Goal: Find specific page/section: Find specific page/section

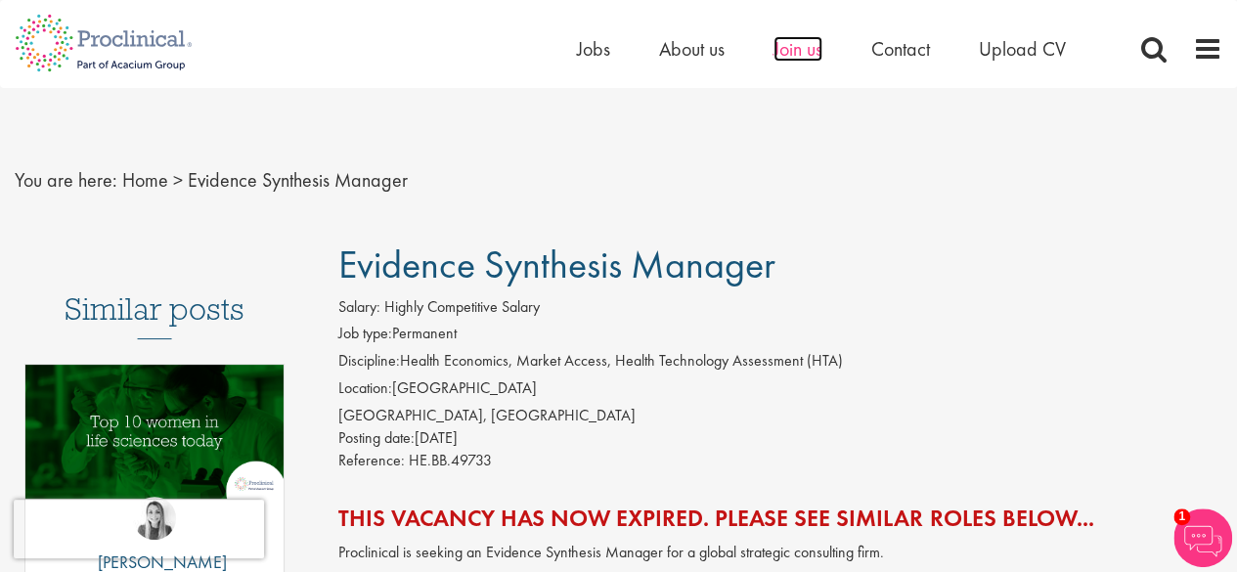
click at [797, 54] on span "Join us" at bounding box center [797, 48] width 49 height 25
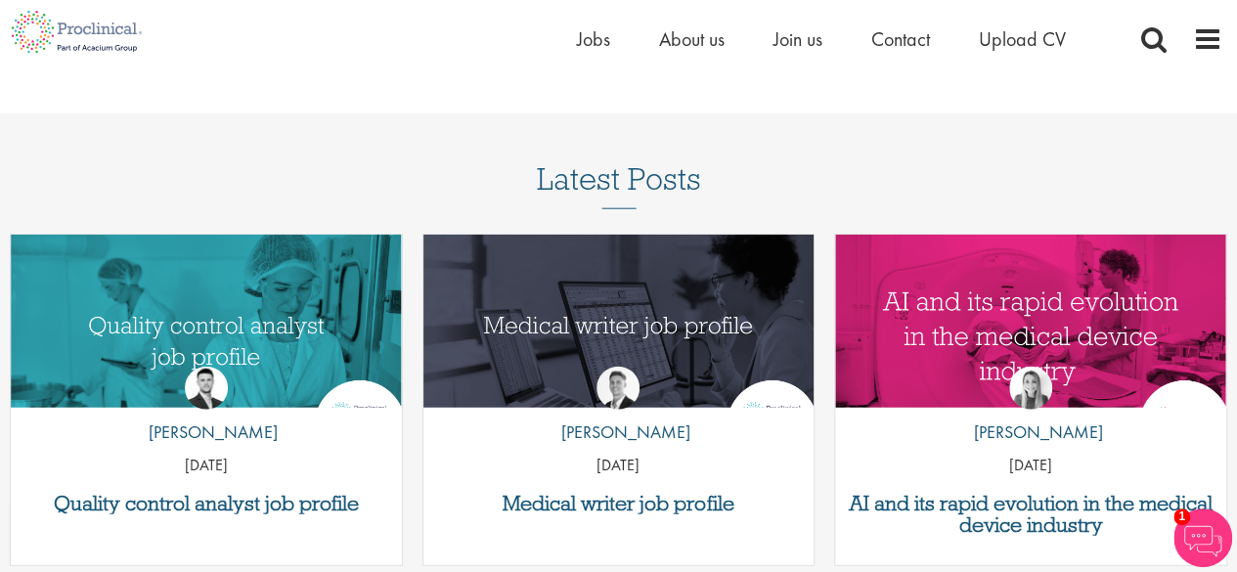
scroll to position [2636, 0]
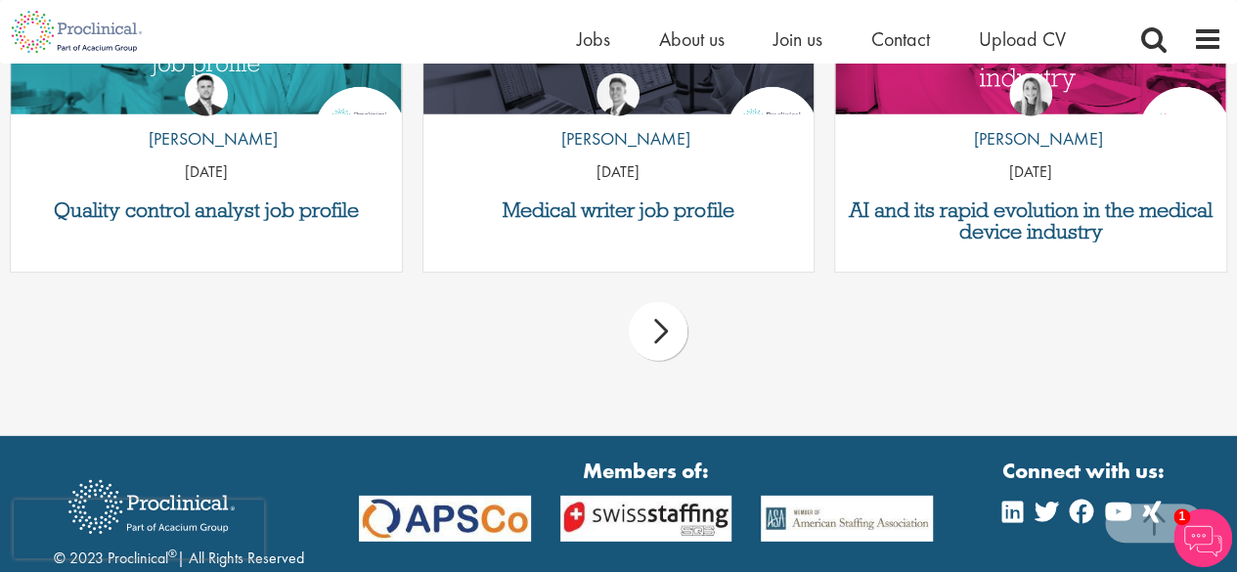
click at [660, 313] on div "next" at bounding box center [658, 331] width 59 height 59
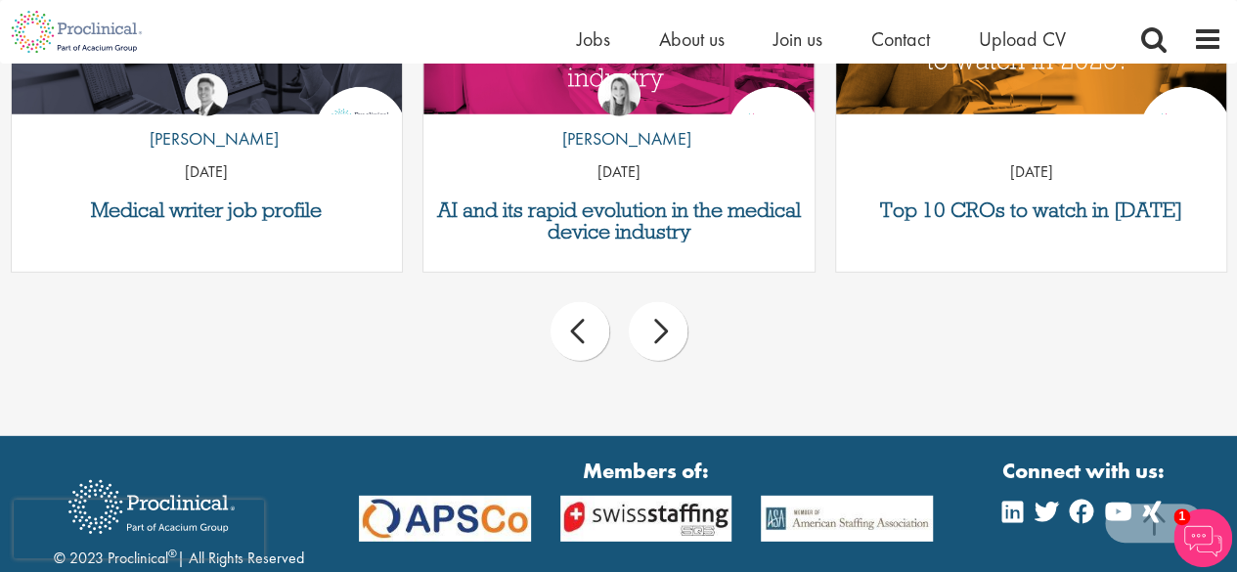
click at [660, 313] on div "next" at bounding box center [658, 331] width 59 height 59
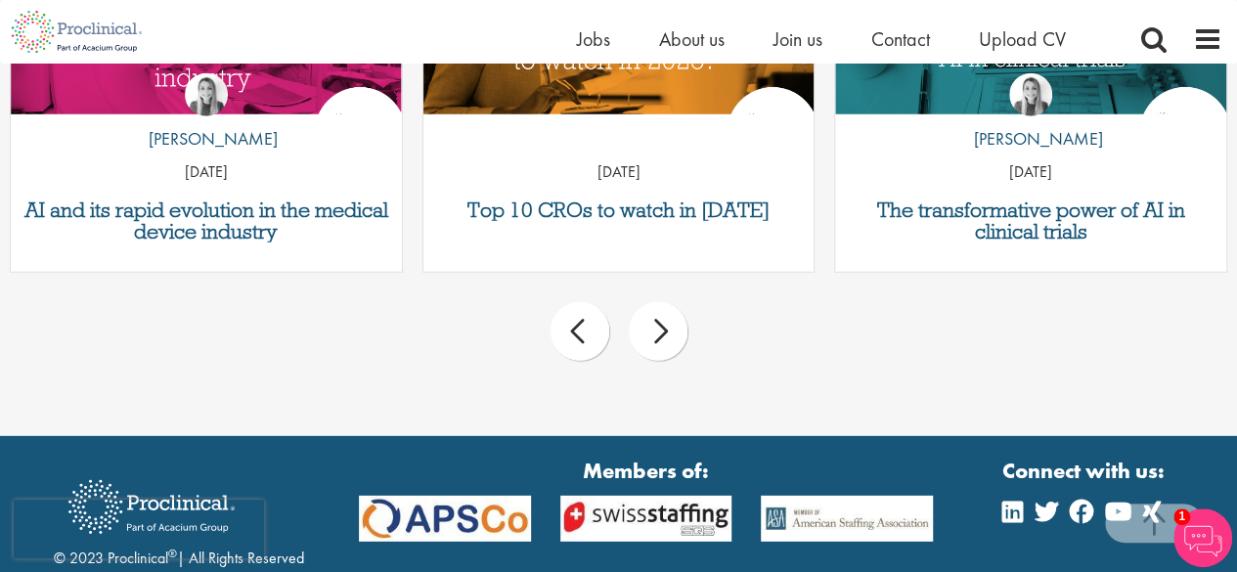
click at [660, 313] on div "next" at bounding box center [658, 331] width 59 height 59
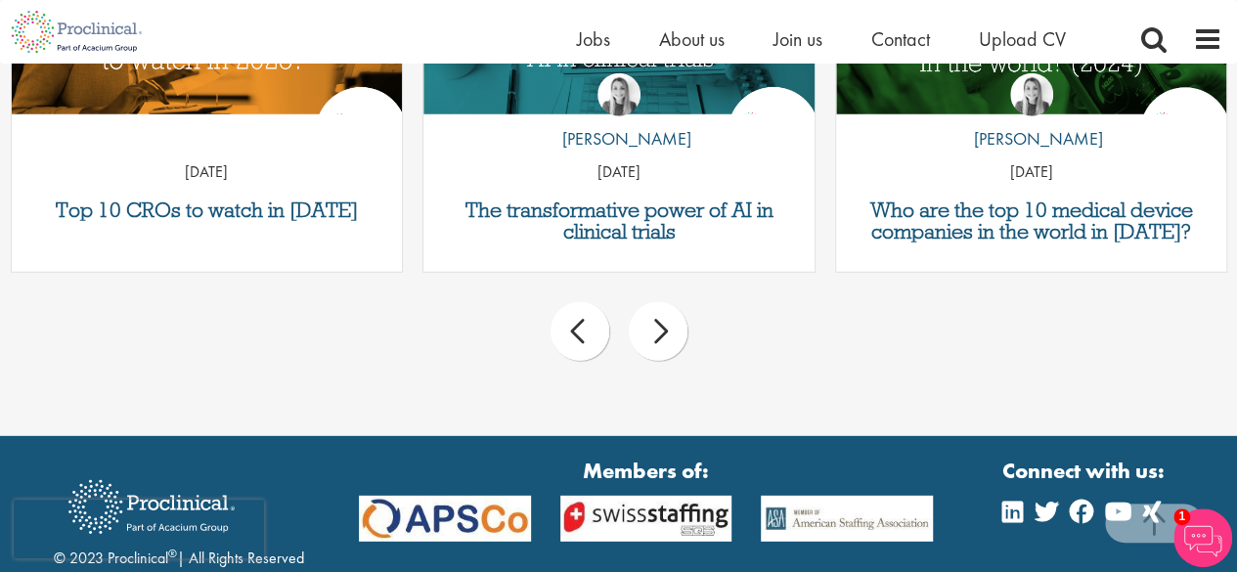
click at [660, 313] on div "next" at bounding box center [658, 331] width 59 height 59
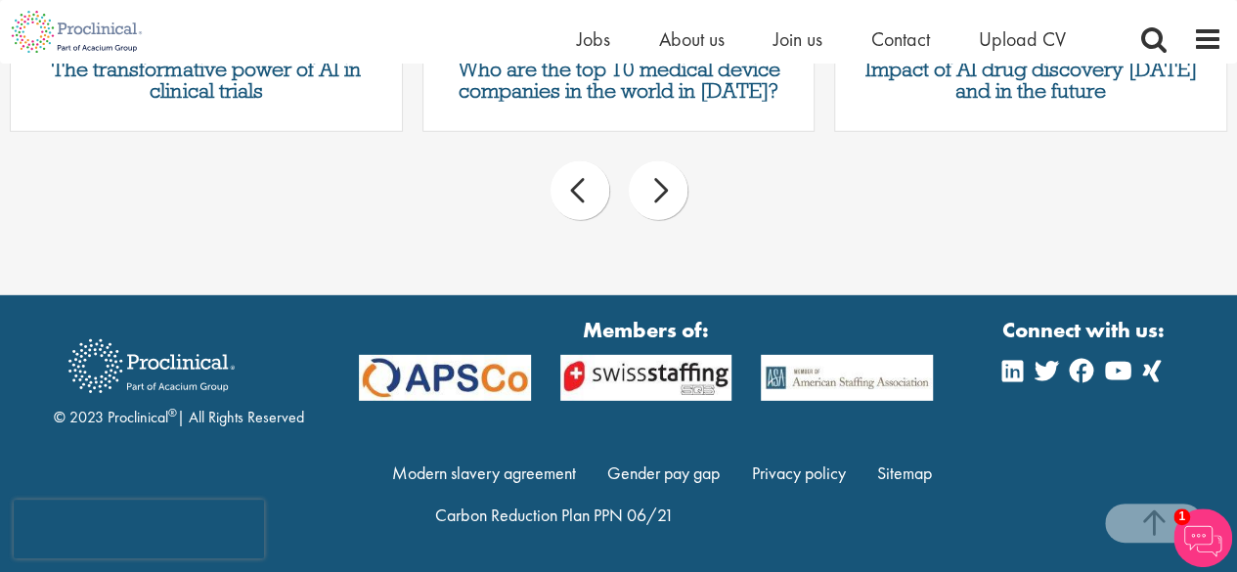
scroll to position [2483, 0]
